Goal: Task Accomplishment & Management: Manage account settings

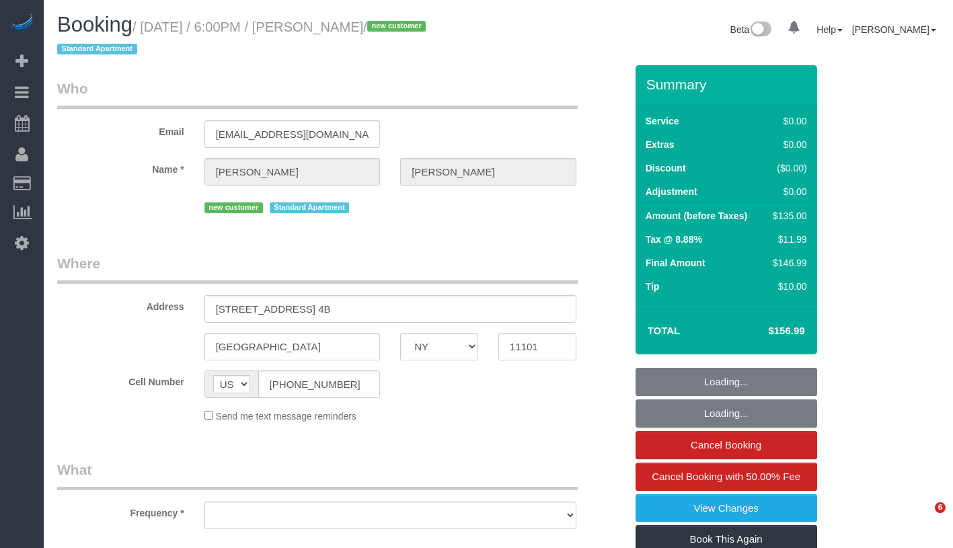
select select "NY"
select select "number:89"
select select "number:90"
select select "number:15"
select select "number:7"
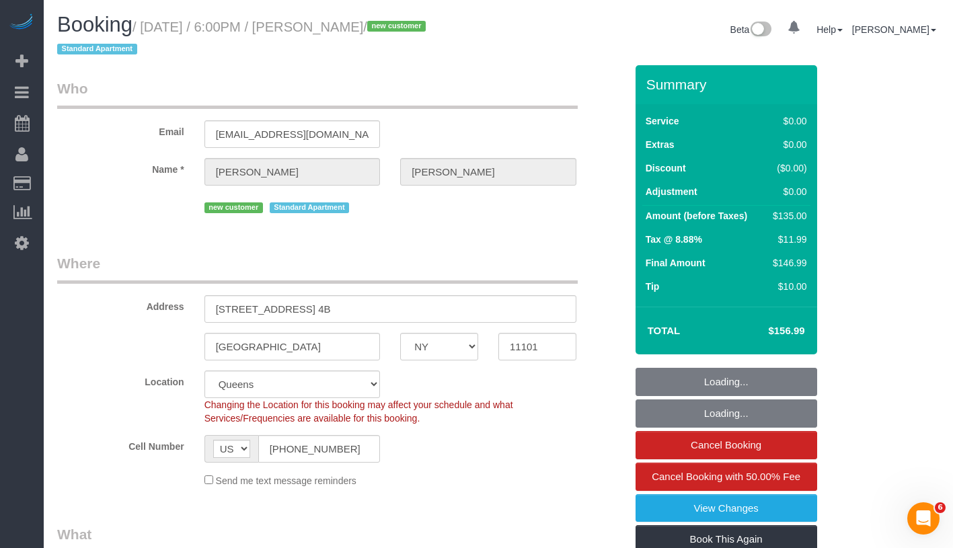
select select "string:stripe-pm_1SF02I4VGloSiKo7ljKtFnew"
select select "spot1"
select select "object:1323"
select select "1"
select select "object:1430"
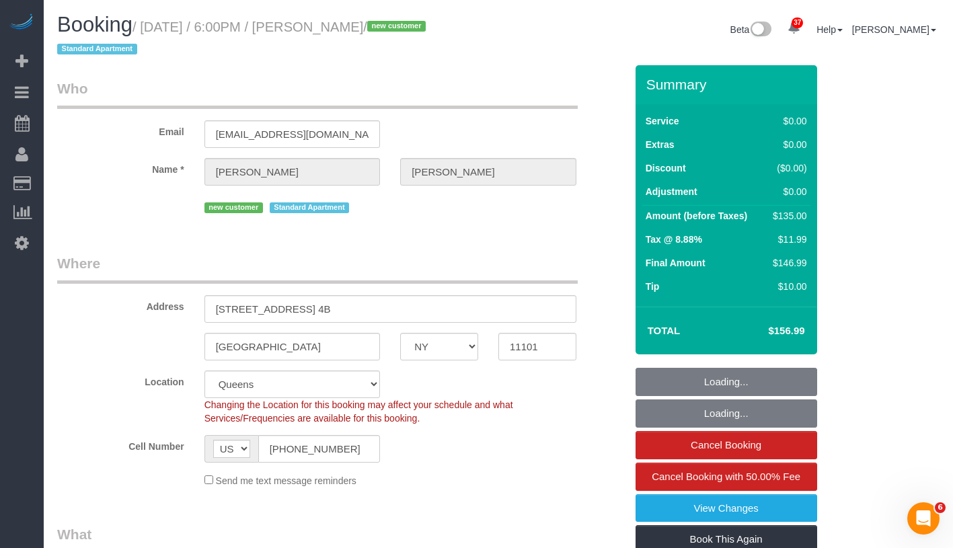
select select "1"
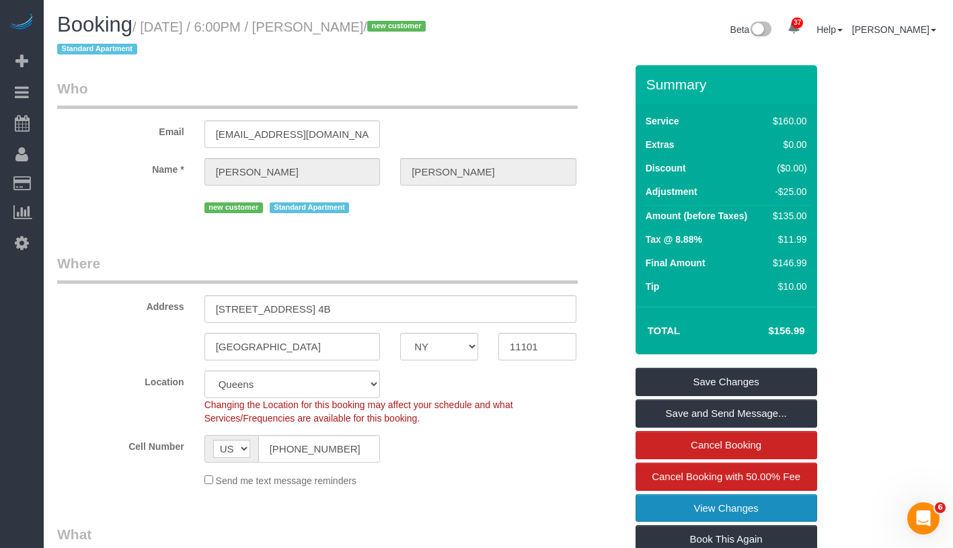
click at [780, 517] on link "View Changes" at bounding box center [726, 508] width 182 height 28
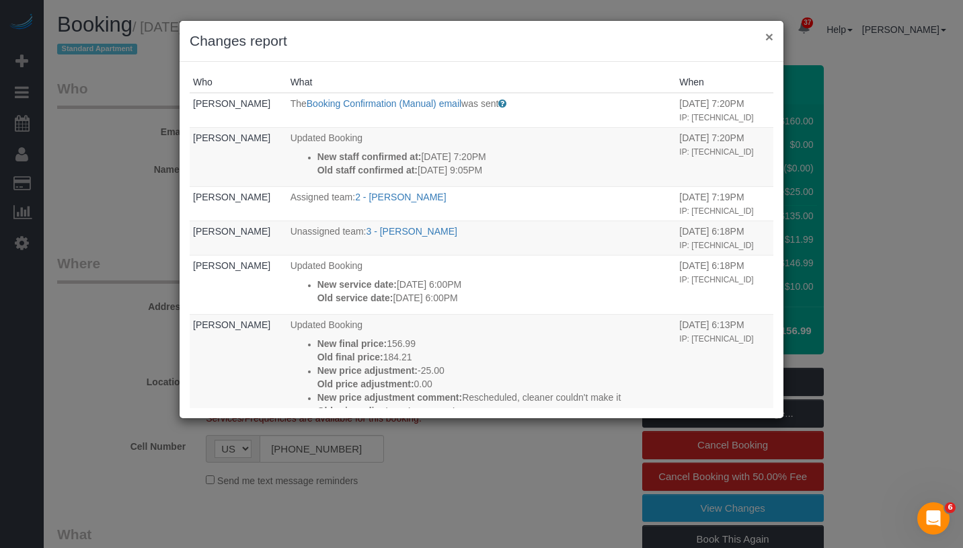
click at [772, 38] on button "×" at bounding box center [769, 37] width 8 height 14
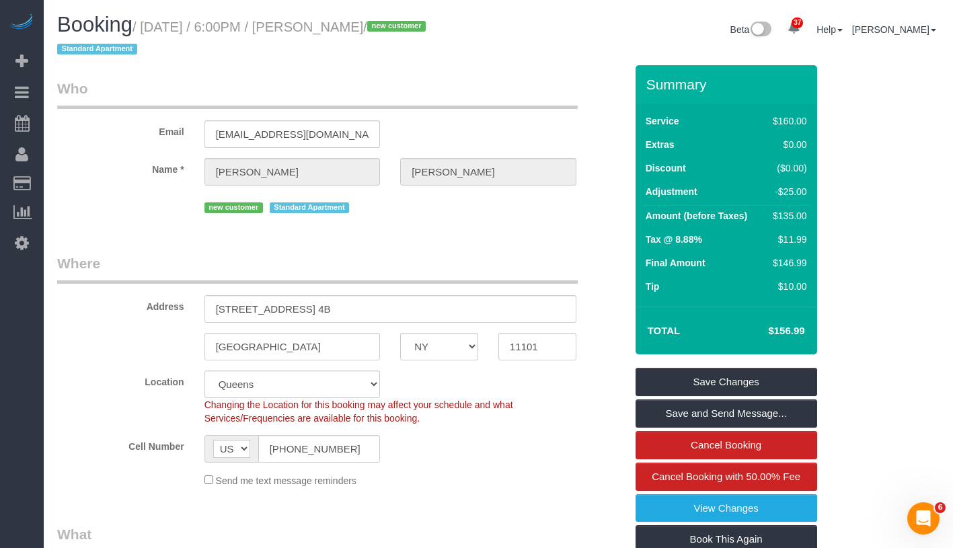
drag, startPoint x: 327, startPoint y: 24, endPoint x: 424, endPoint y: 26, distance: 96.8
click at [424, 26] on h1 "Booking / October 09, 2025 / 6:00PM / Ray Sabbineni / new customer Standard Apa…" at bounding box center [272, 36] width 431 height 46
copy small "Ray Sabbineni /"
drag, startPoint x: 152, startPoint y: 29, endPoint x: 314, endPoint y: 33, distance: 162.1
click at [314, 33] on small "/ October 09, 2025 / 6:00PM / Ray Sabbineni / new customer Standard Apartment" at bounding box center [243, 38] width 372 height 38
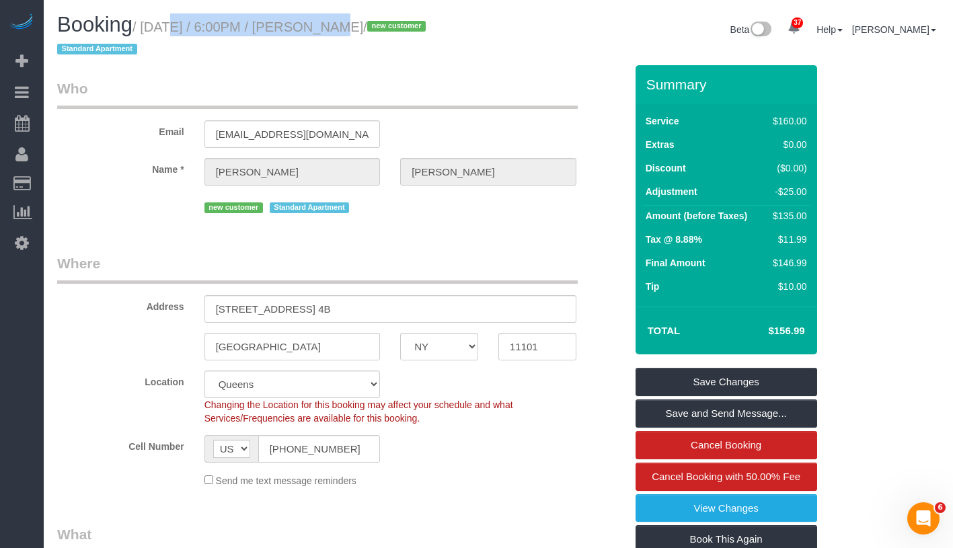
copy small "October 09, 2025 / 6:00PM"
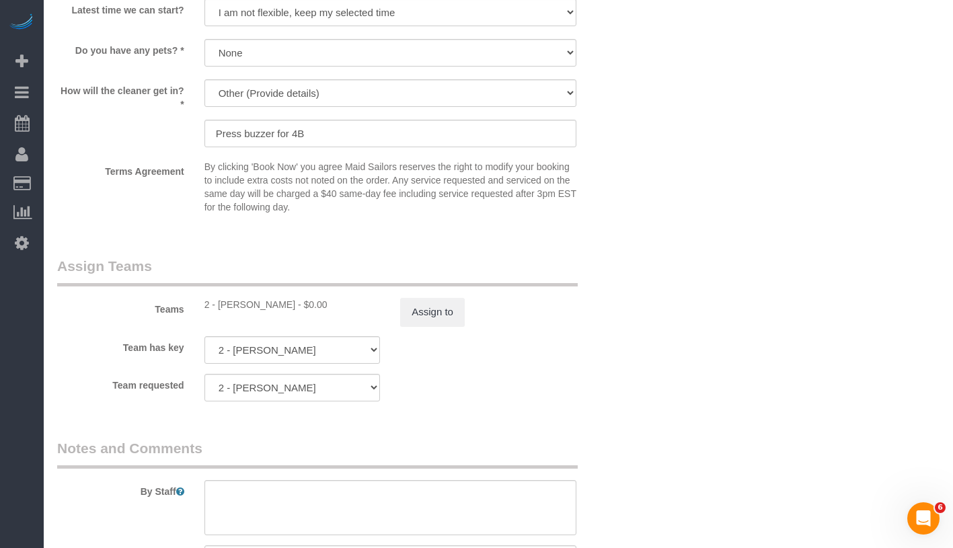
scroll to position [1624, 0]
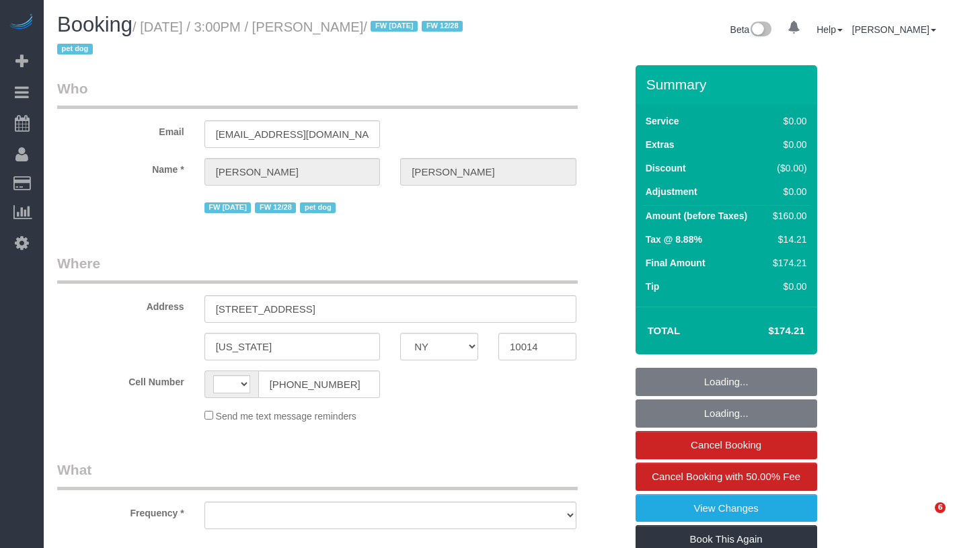
select select "NY"
select select "object:580"
select select "string:[GEOGRAPHIC_DATA]"
select select "string:stripe-pm_1PpWXg4VGloSiKo7I5Xh9ocu"
select select "1"
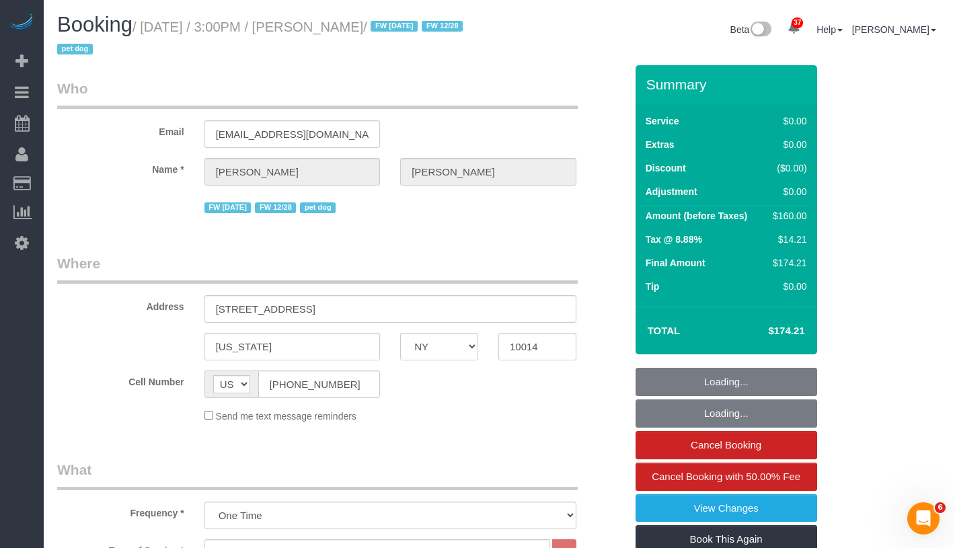
select select "number:63"
select select "number:76"
select select "number:13"
select select "number:5"
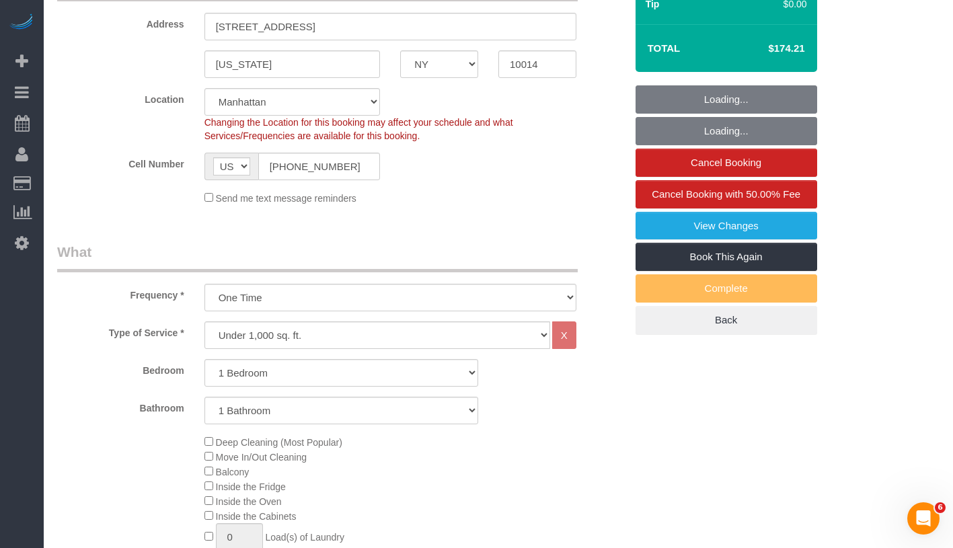
select select "object:1519"
select select "spot1"
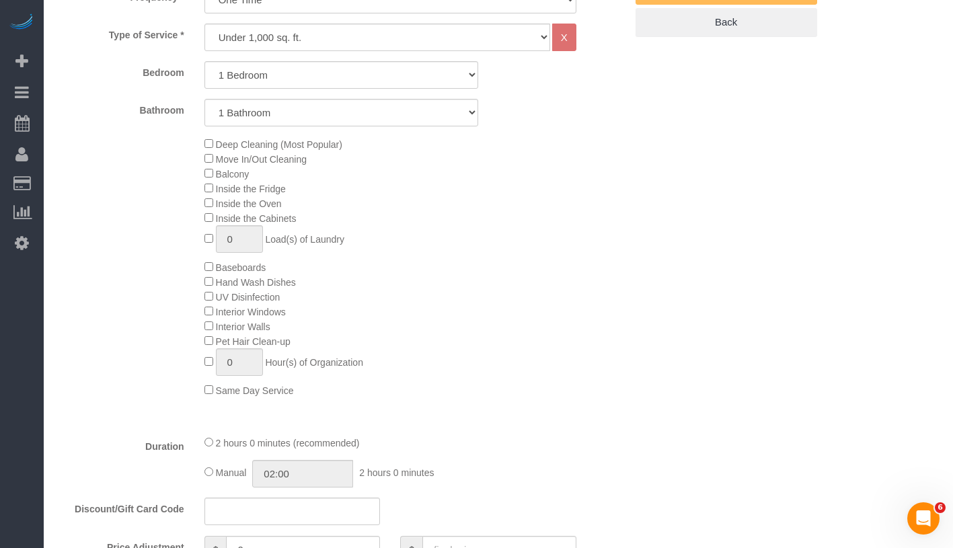
scroll to position [721, 0]
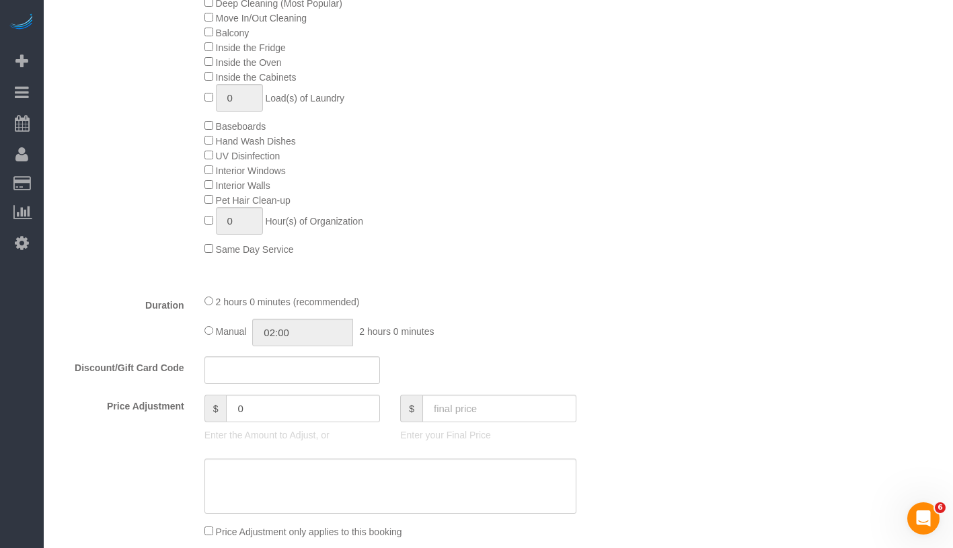
select select "1"
click at [475, 402] on input "text" at bounding box center [499, 409] width 154 height 28
type input "-1"
type input "7"
type input "-1"
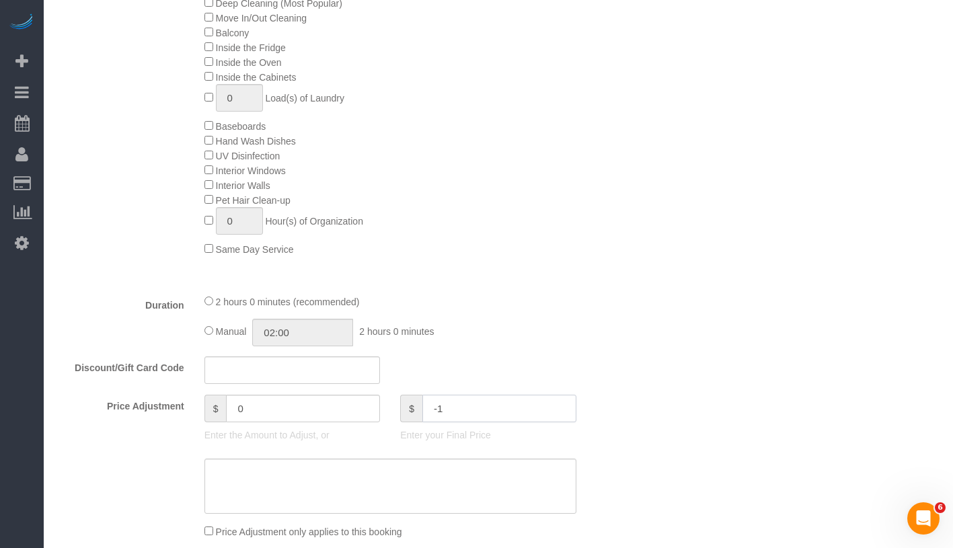
type input "-153.57"
type input "7"
type input "0"
type input "-160"
click at [431, 474] on textarea at bounding box center [390, 486] width 372 height 55
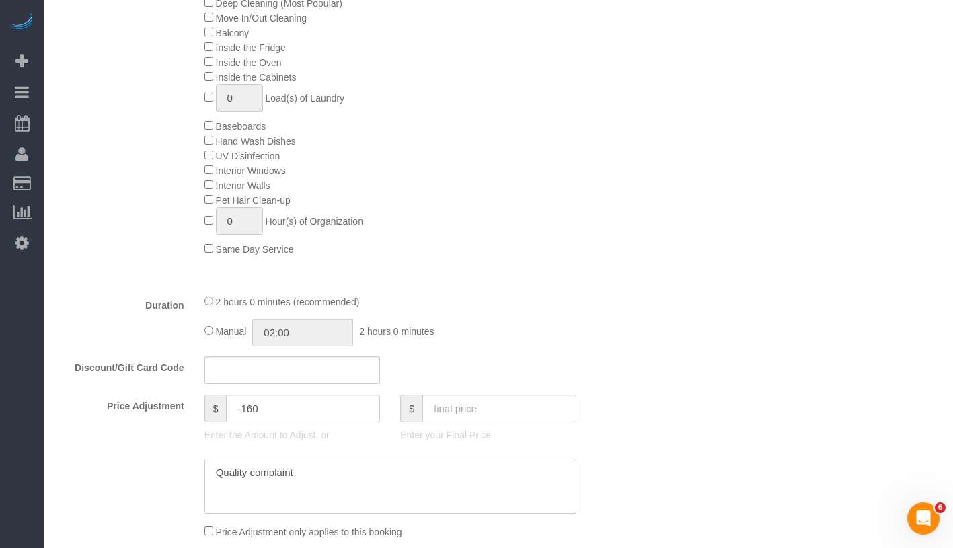
type textarea "Quality complaint"
click at [631, 151] on div "Deep Cleaning (Most Popular) Move In/Out Cleaning Balcony Inside the Fridge Ins…" at bounding box center [414, 125] width 441 height 261
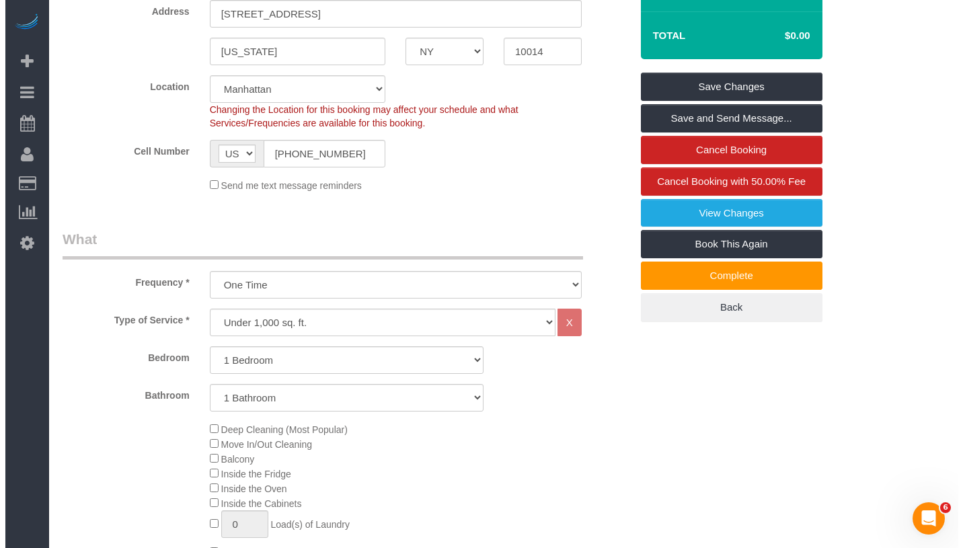
scroll to position [0, 0]
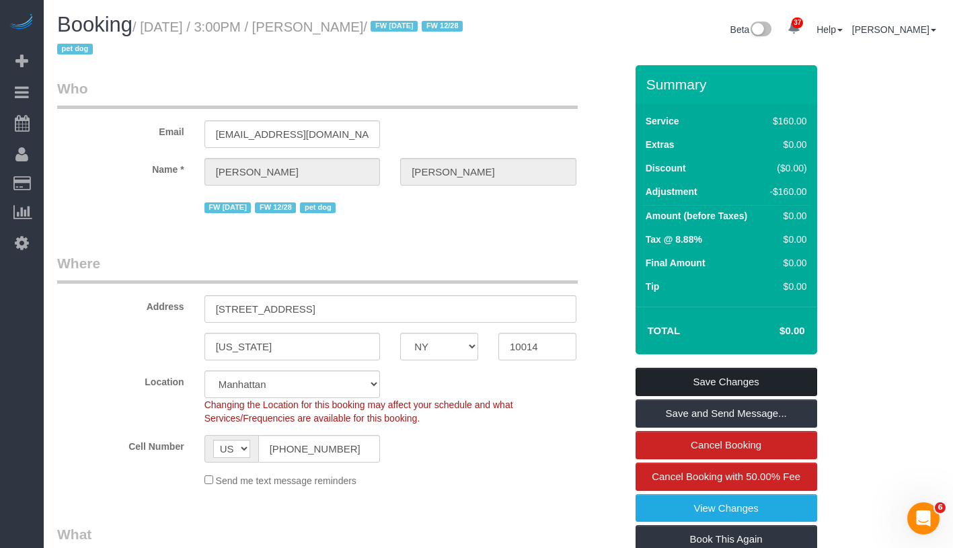
click at [780, 386] on link "Save Changes" at bounding box center [726, 382] width 182 height 28
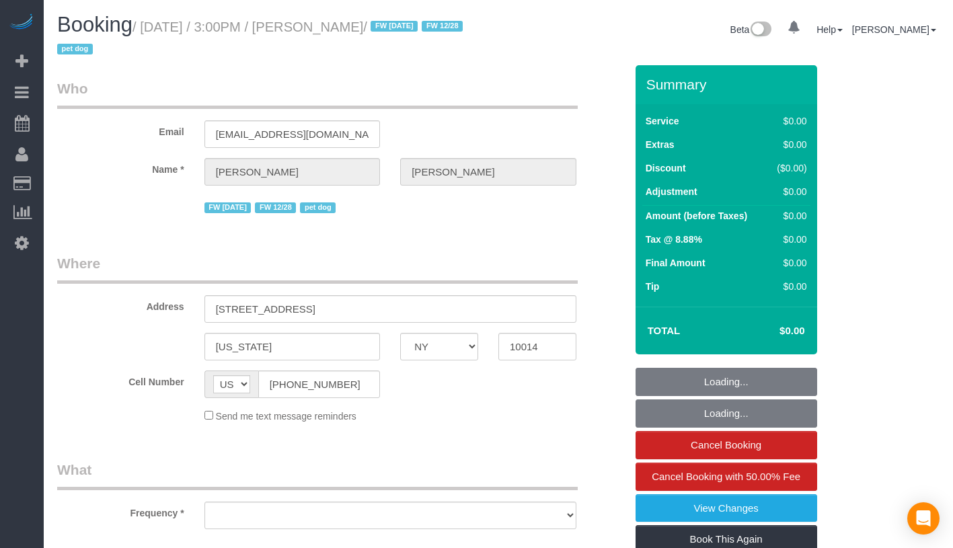
select select "NY"
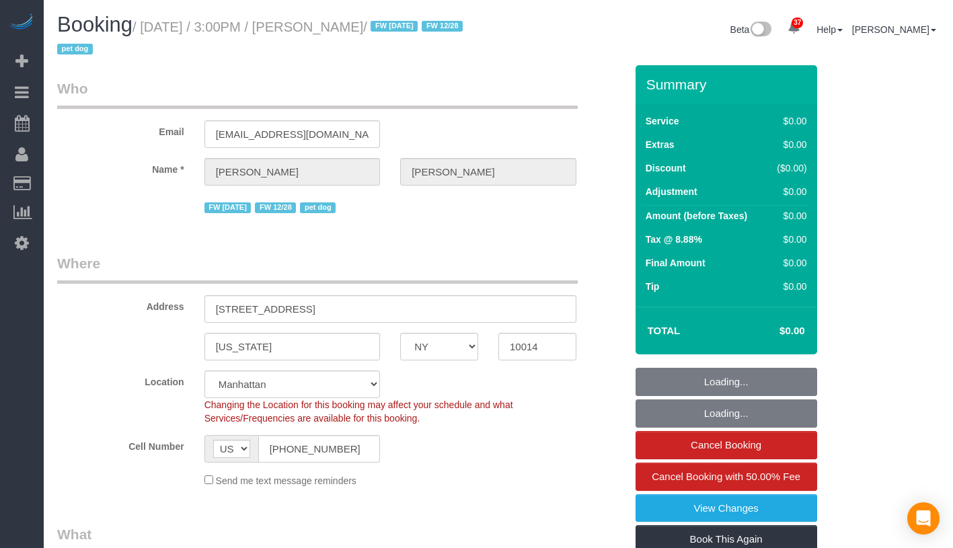
select select "object:974"
select select "string:stripe-pm_1PpWXg4VGloSiKo7I5Xh9ocu"
select select "number:63"
select select "number:76"
select select "number:13"
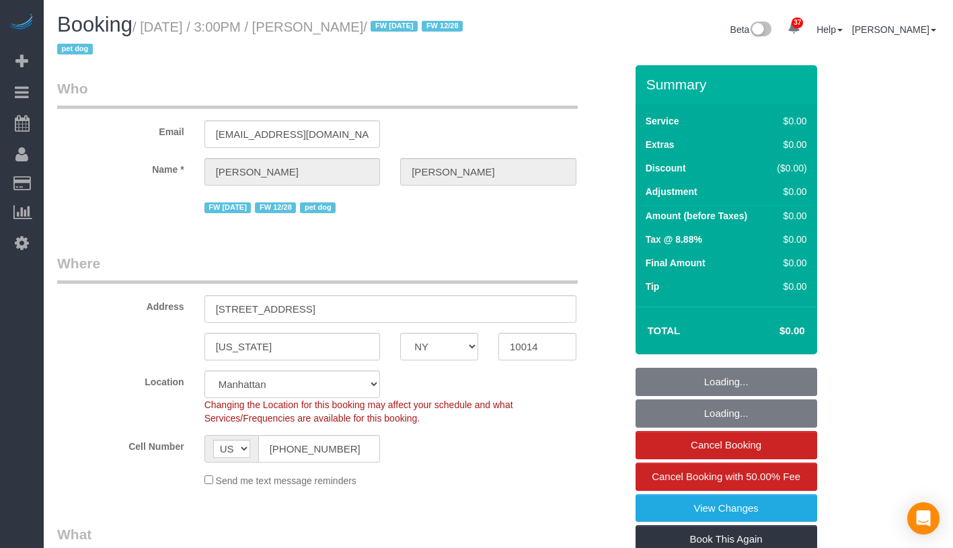
select select "number:5"
select select "object:1086"
select select "1"
select select "spot1"
select select "1"
